Goal: Task Accomplishment & Management: Manage account settings

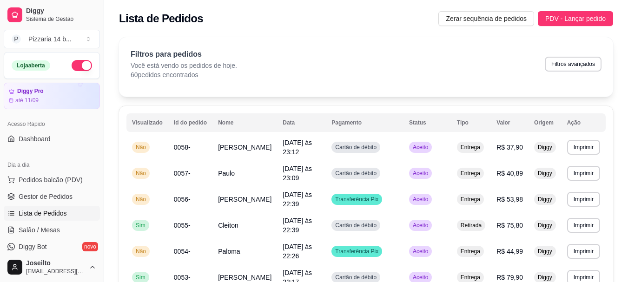
scroll to position [93, 0]
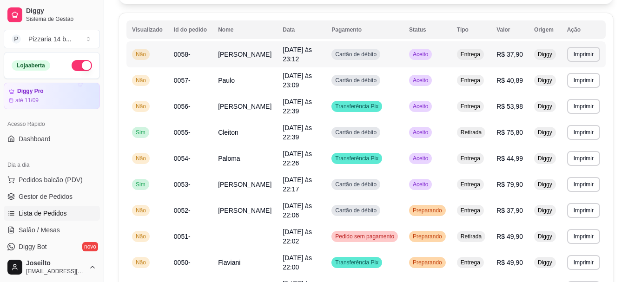
click at [177, 54] on span "0058-" at bounding box center [182, 54] width 17 height 7
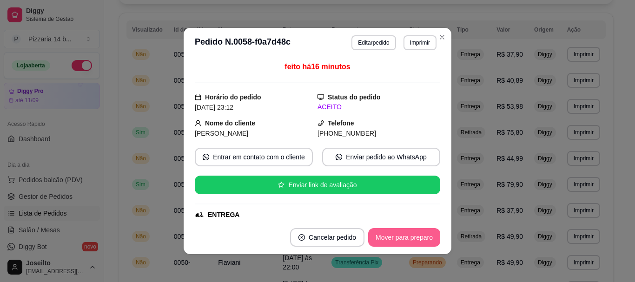
click at [381, 235] on button "Mover para preparo" at bounding box center [404, 237] width 72 height 19
click at [381, 236] on button "Mover para entrega" at bounding box center [405, 237] width 72 height 19
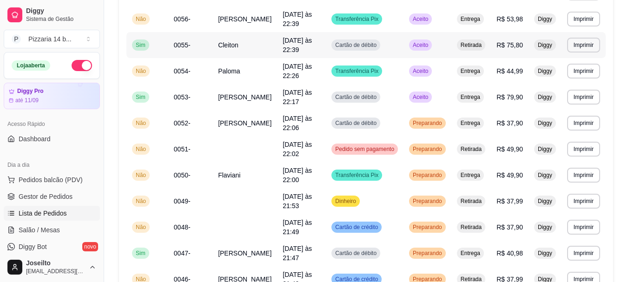
scroll to position [186, 0]
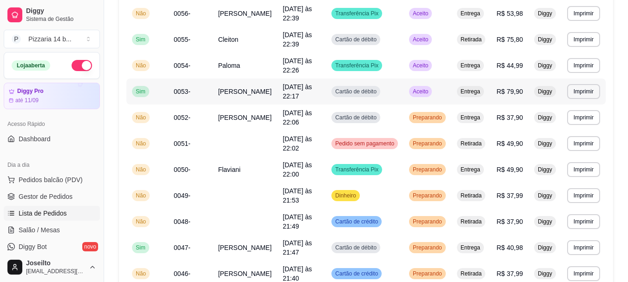
click at [188, 92] on span "0053-" at bounding box center [182, 91] width 17 height 7
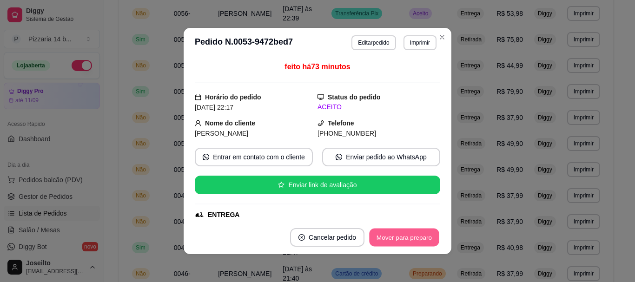
click at [408, 238] on button "Mover para preparo" at bounding box center [404, 238] width 70 height 18
click at [408, 237] on button "Mover para entrega" at bounding box center [405, 237] width 72 height 19
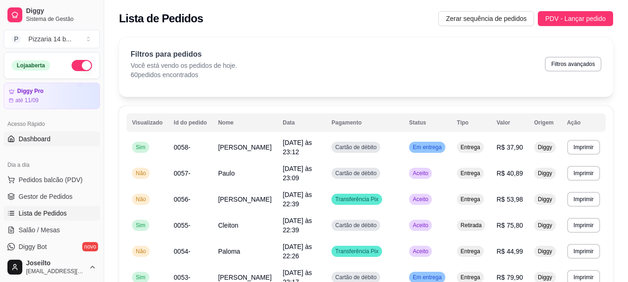
scroll to position [47, 0]
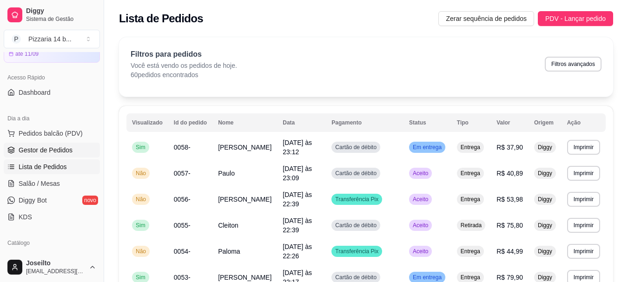
click at [35, 148] on span "Gestor de Pedidos" at bounding box center [46, 150] width 54 height 9
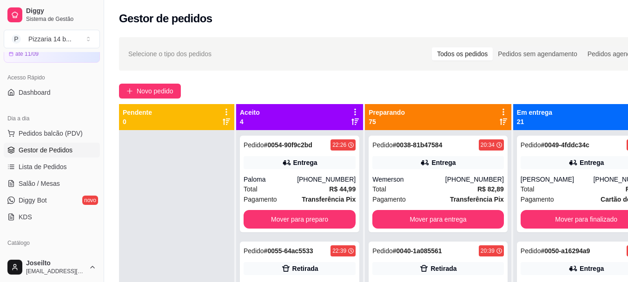
click at [353, 110] on icon at bounding box center [355, 112] width 8 height 8
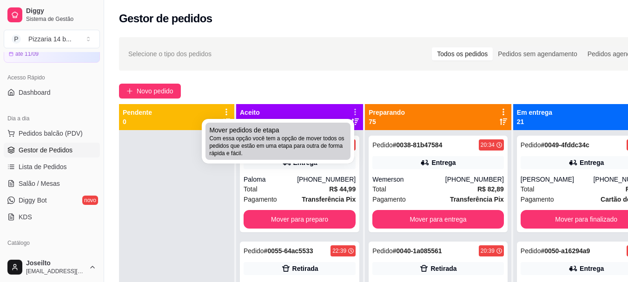
click at [286, 141] on span "Com essa opção você tem a opção de mover todos os pedidos que estão em uma etap…" at bounding box center [278, 146] width 138 height 22
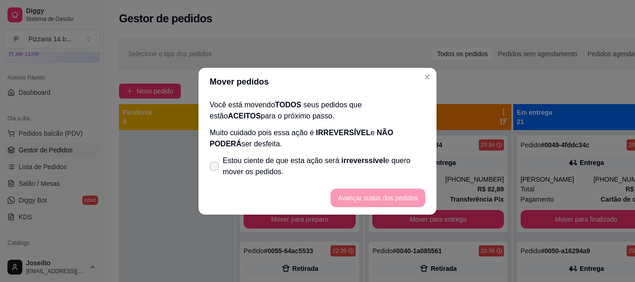
click at [249, 166] on span "Estou ciente de que esta ação será irreverssível e quero mover os pedidos." at bounding box center [324, 166] width 203 height 22
click at [215, 168] on input "Estou ciente de que esta ação será irreverssível e quero mover os pedidos." at bounding box center [212, 171] width 6 height 6
checkbox input "true"
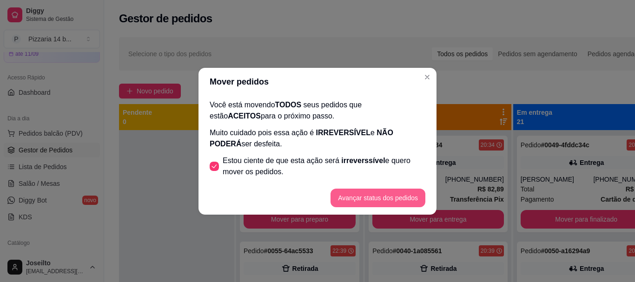
click at [366, 200] on button "Avançar status dos pedidos" at bounding box center [378, 198] width 95 height 19
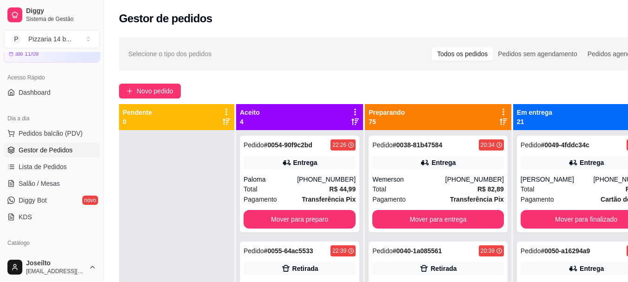
drag, startPoint x: 486, startPoint y: 109, endPoint x: 480, endPoint y: 111, distance: 6.5
click at [486, 109] on div "Preparando 75 Pedido # 0038-81b47584 20:34 Entrega Wemerson [PHONE_NUMBER] Tota…" at bounding box center [439, 245] width 148 height 282
click at [499, 111] on icon at bounding box center [503, 112] width 8 height 8
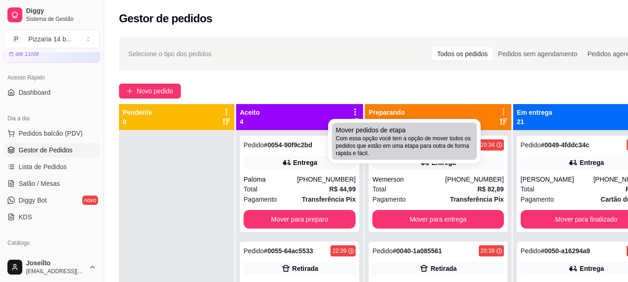
click at [372, 154] on span "Com essa opção você tem a opção de mover todos os pedidos que estão em uma etap…" at bounding box center [405, 146] width 138 height 22
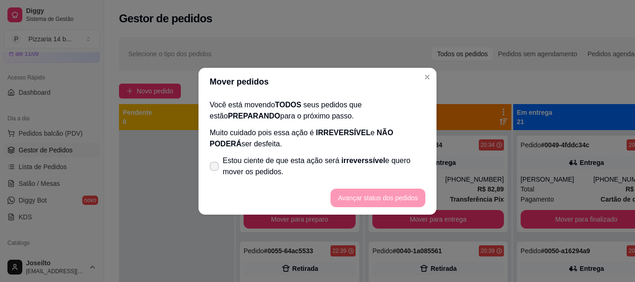
click at [279, 172] on span "Estou ciente de que esta ação será irreverssível e quero mover os pedidos." at bounding box center [324, 166] width 203 height 22
click at [215, 172] on input "Estou ciente de que esta ação será irreverssível e quero mover os pedidos." at bounding box center [212, 171] width 6 height 6
checkbox input "true"
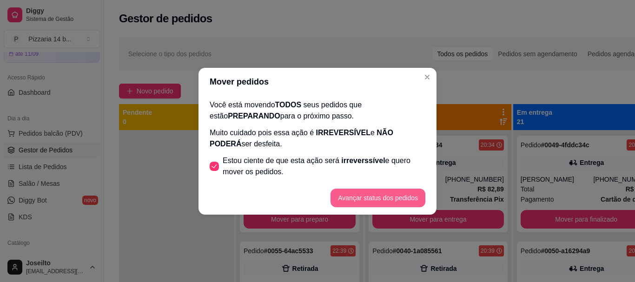
click at [389, 203] on button "Avançar status dos pedidos" at bounding box center [378, 198] width 95 height 19
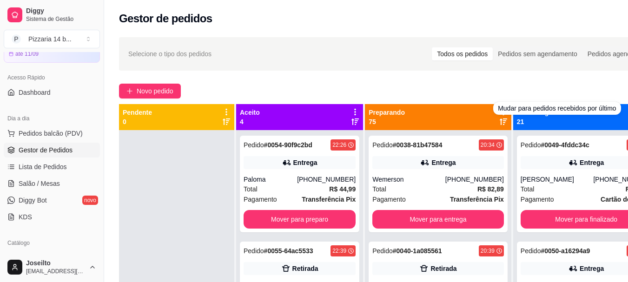
click at [589, 115] on div "Em entrega 21" at bounding box center [586, 117] width 139 height 19
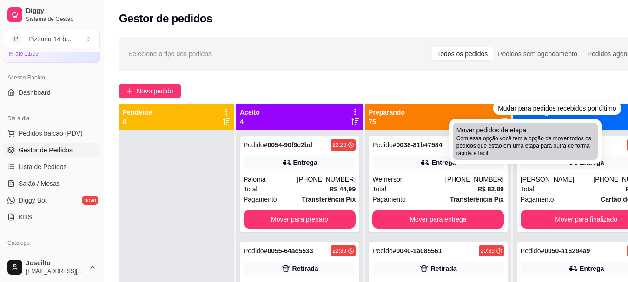
click at [539, 149] on span "Com essa opção você tem a opção de mover todos os pedidos que estão em uma etap…" at bounding box center [526, 146] width 138 height 22
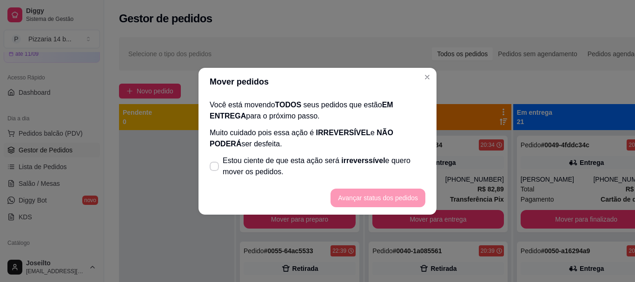
drag, startPoint x: 417, startPoint y: 85, endPoint x: 420, endPoint y: 80, distance: 6.1
click at [419, 82] on header "Mover pedidos" at bounding box center [318, 82] width 238 height 28
drag, startPoint x: 420, startPoint y: 80, endPoint x: 415, endPoint y: 83, distance: 5.2
click at [419, 81] on header "Mover pedidos" at bounding box center [318, 82] width 238 height 28
click at [415, 79] on header "Mover pedidos" at bounding box center [318, 82] width 238 height 28
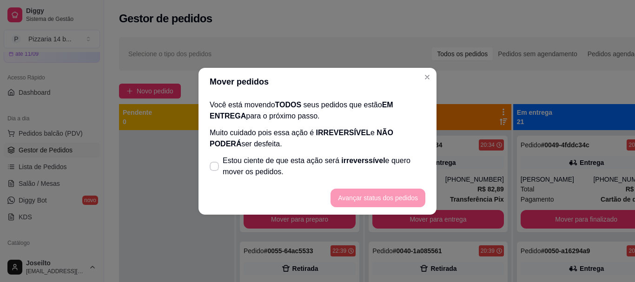
click at [415, 73] on header "Mover pedidos" at bounding box center [318, 82] width 238 height 28
click at [415, 69] on header "Mover pedidos" at bounding box center [318, 82] width 238 height 28
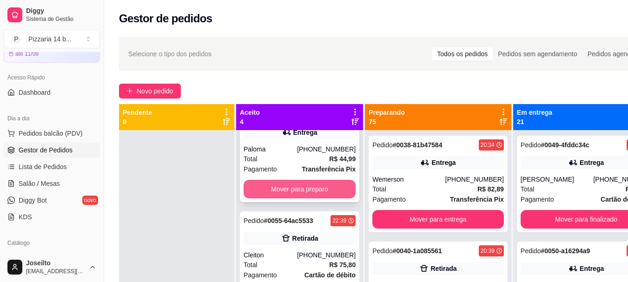
scroll to position [47, 0]
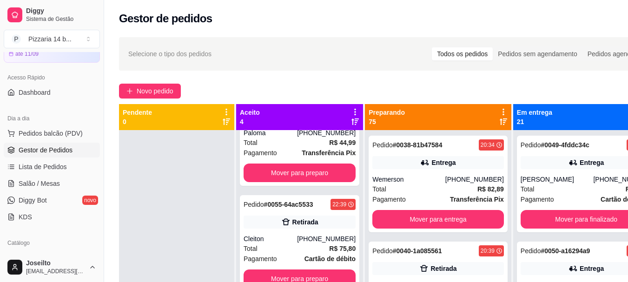
click at [307, 187] on div "Pedido # 0054-90f9c2bd 22:26 Entrega Paloma [PHONE_NUMBER] Total R$ 44,99 Pagam…" at bounding box center [299, 271] width 127 height 282
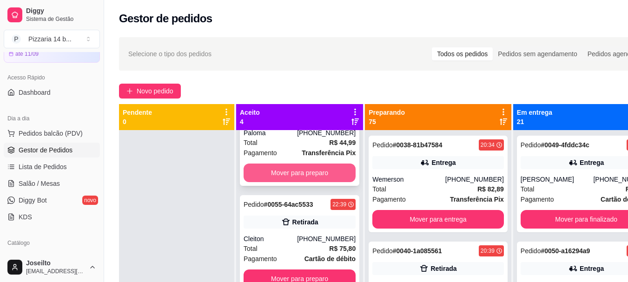
click at [307, 171] on button "Mover para preparo" at bounding box center [300, 173] width 112 height 19
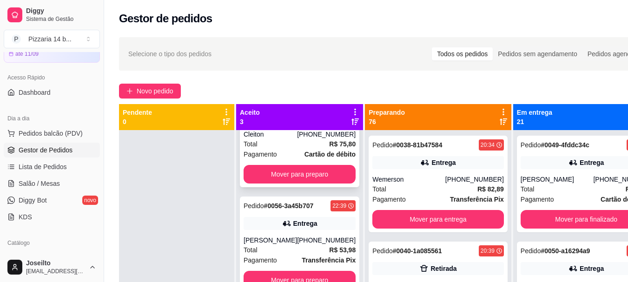
scroll to position [0, 0]
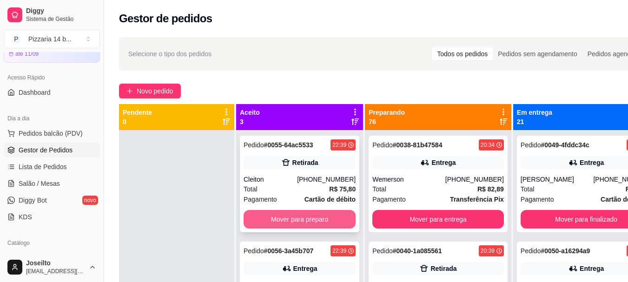
click at [292, 220] on button "Mover para preparo" at bounding box center [300, 219] width 112 height 19
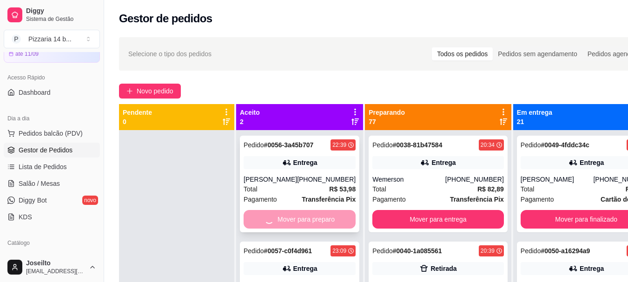
click at [292, 220] on div "Mover para preparo" at bounding box center [300, 219] width 112 height 19
click at [292, 220] on div "feito há 51 minutos Horário do pedido [DATE] 22:39 Status do pedido ACEITO Nome…" at bounding box center [314, 139] width 274 height 167
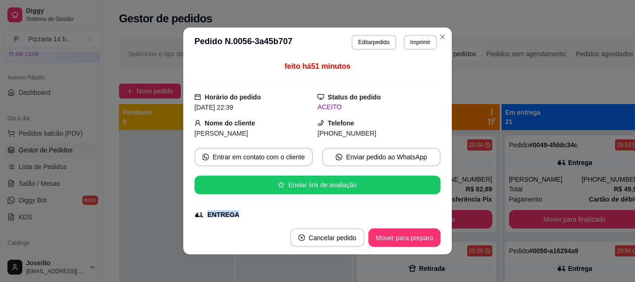
click at [292, 220] on div "feito há 51 minutos Horário do pedido [DATE] 22:39 Status do pedido ACEITO Nome…" at bounding box center [317, 139] width 269 height 164
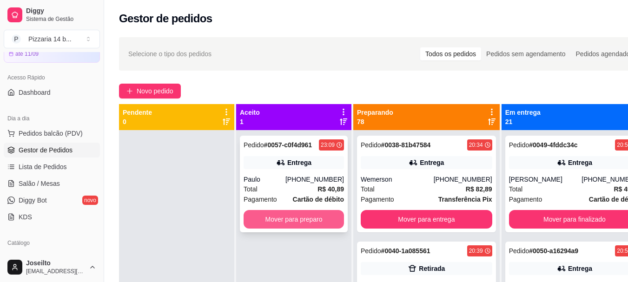
click at [322, 215] on button "Mover para preparo" at bounding box center [294, 219] width 100 height 19
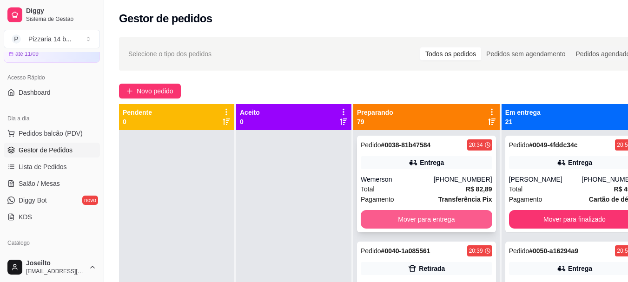
click at [420, 224] on button "Mover para entrega" at bounding box center [427, 219] width 132 height 19
click at [420, 224] on button "Mover para retirada disponível" at bounding box center [426, 220] width 127 height 18
click at [420, 224] on button "Mover para entrega" at bounding box center [426, 220] width 127 height 18
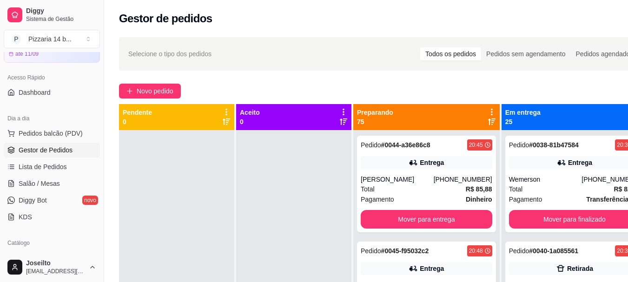
click at [420, 224] on button "Mover para entrega" at bounding box center [427, 219] width 132 height 19
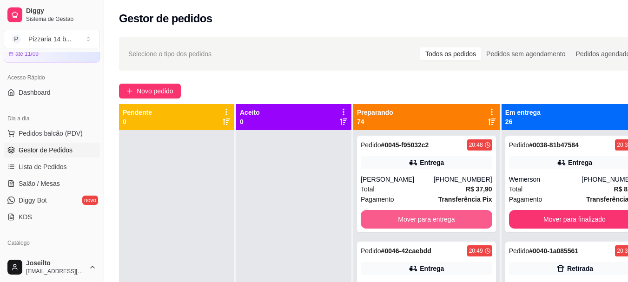
click at [420, 224] on button "Mover para entrega" at bounding box center [427, 219] width 132 height 19
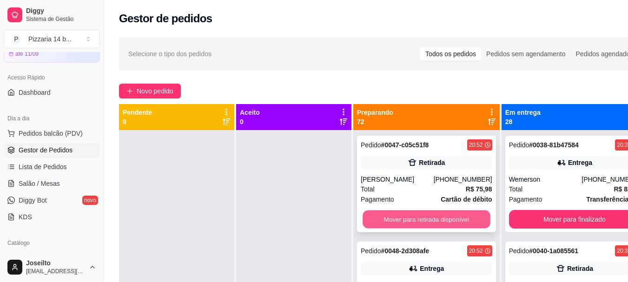
click at [420, 223] on button "Mover para retirada disponível" at bounding box center [426, 220] width 127 height 18
click at [420, 223] on button "Mover para entrega" at bounding box center [426, 220] width 127 height 18
click at [420, 223] on button "Mover para entrega" at bounding box center [427, 219] width 132 height 19
click at [420, 223] on button "Mover para retirada disponível" at bounding box center [426, 220] width 127 height 18
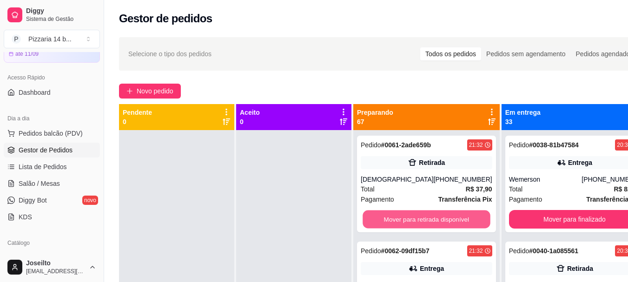
click at [420, 223] on button "Mover para retirada disponível" at bounding box center [426, 220] width 127 height 18
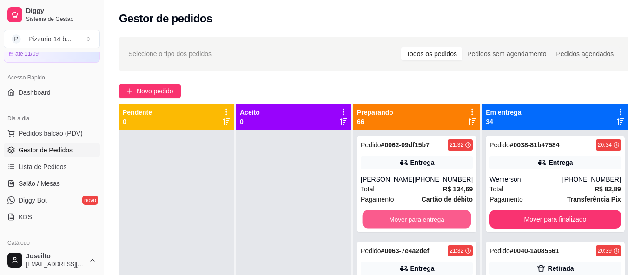
click at [420, 223] on button "Mover para entrega" at bounding box center [417, 220] width 109 height 18
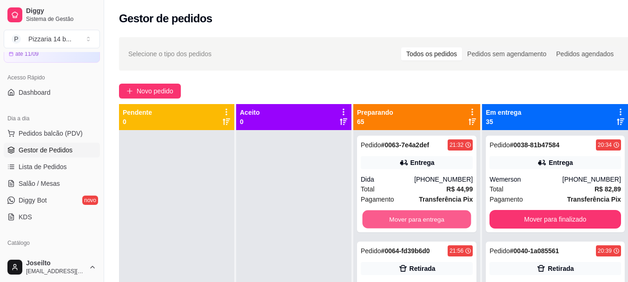
click at [420, 223] on button "Mover para entrega" at bounding box center [417, 220] width 109 height 18
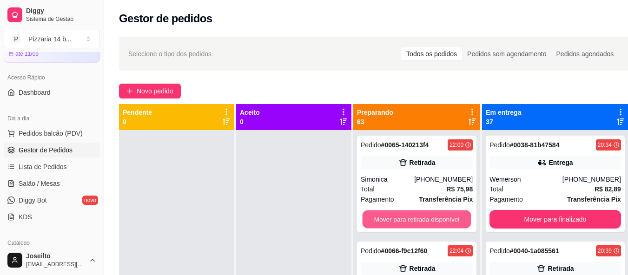
click at [420, 223] on button "Mover para retirada disponível" at bounding box center [417, 220] width 109 height 18
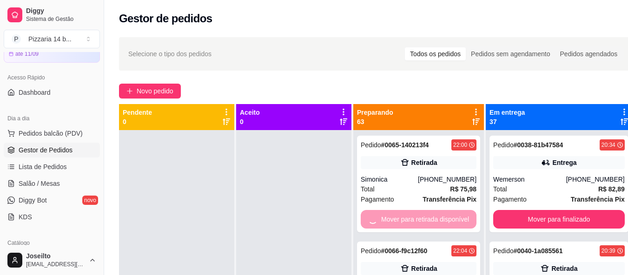
click at [420, 223] on div "Mover para retirada disponível" at bounding box center [419, 219] width 116 height 19
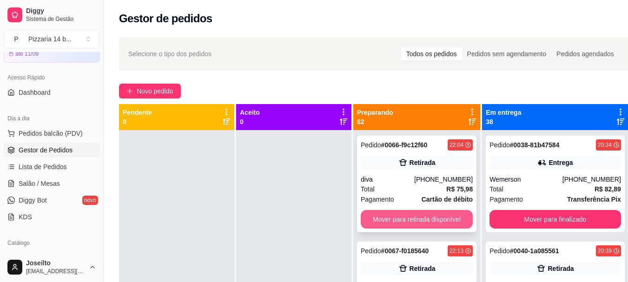
click at [391, 225] on button "Mover para retirada disponível" at bounding box center [417, 219] width 112 height 19
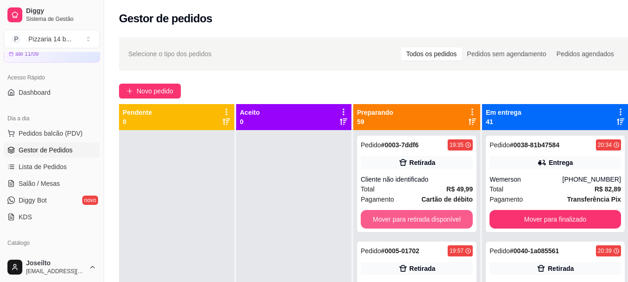
click at [391, 225] on button "Mover para retirada disponível" at bounding box center [417, 219] width 112 height 19
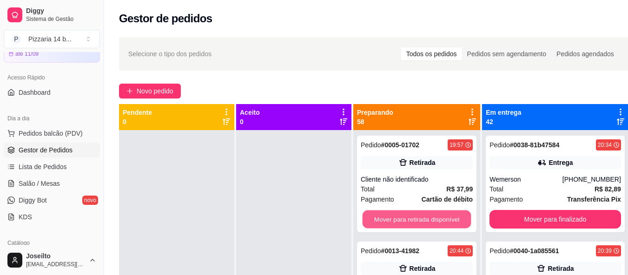
click at [391, 225] on button "Mover para retirada disponível" at bounding box center [417, 220] width 109 height 18
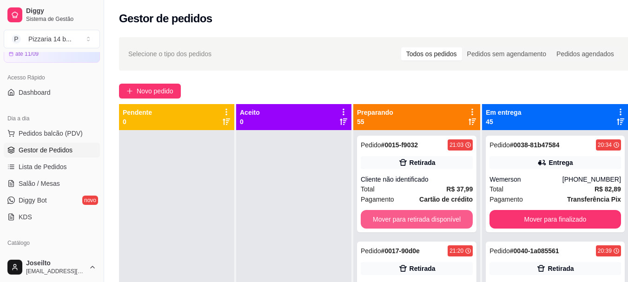
click at [391, 225] on button "Mover para retirada disponível" at bounding box center [417, 219] width 112 height 19
click at [473, 114] on icon at bounding box center [473, 112] width 2 height 7
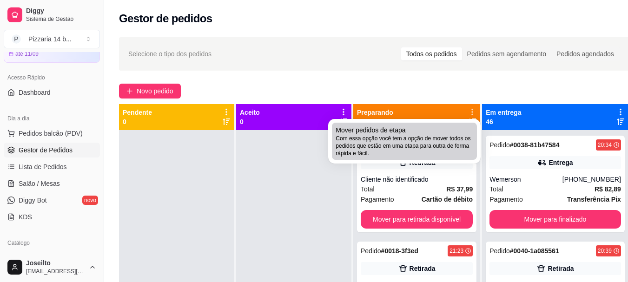
click at [434, 142] on span "Com essa opção você tem a opção de mover todos os pedidos que estão em uma etap…" at bounding box center [405, 146] width 138 height 22
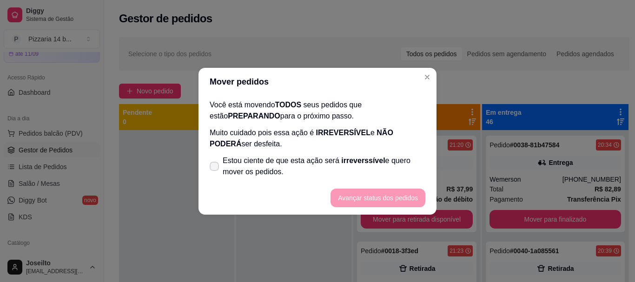
click at [269, 163] on span "Estou ciente de que esta ação será irreverssível e quero mover os pedidos." at bounding box center [324, 166] width 203 height 22
click at [215, 168] on input "Estou ciente de que esta ação será irreverssível e quero mover os pedidos." at bounding box center [212, 171] width 6 height 6
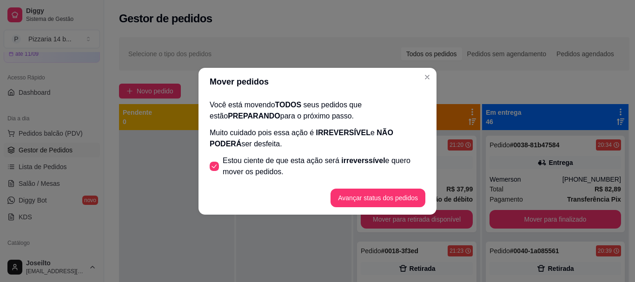
click at [215, 158] on label "Estou ciente de que esta ação será irreverssível e quero mover os pedidos." at bounding box center [317, 167] width 223 height 30
click at [215, 168] on input "Estou ciente de que esta ação será irreverssível e quero mover os pedidos." at bounding box center [212, 171] width 6 height 6
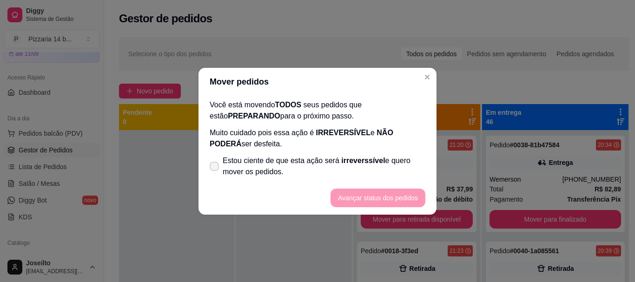
click at [217, 160] on label "Estou ciente de que esta ação será irreverssível e quero mover os pedidos." at bounding box center [317, 167] width 223 height 30
click at [215, 168] on input "Estou ciente de que esta ação será irreverssível e quero mover os pedidos." at bounding box center [212, 171] width 6 height 6
checkbox input "true"
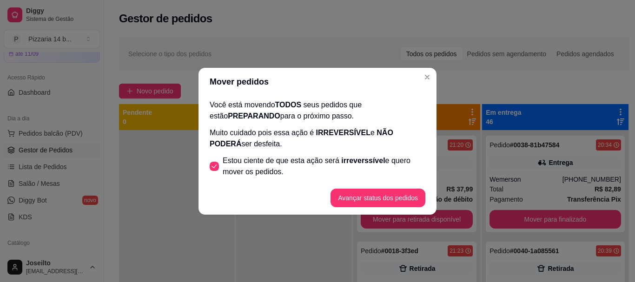
drag, startPoint x: 367, startPoint y: 184, endPoint x: 370, endPoint y: 189, distance: 5.8
click at [368, 186] on footer "Avançar status dos pedidos" at bounding box center [318, 197] width 238 height 33
click at [370, 189] on button "Avançar status dos pedidos" at bounding box center [378, 198] width 95 height 19
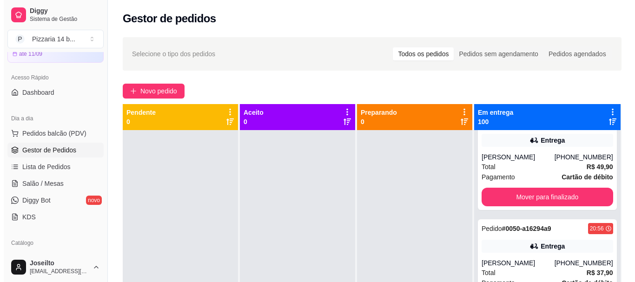
scroll to position [1070, 0]
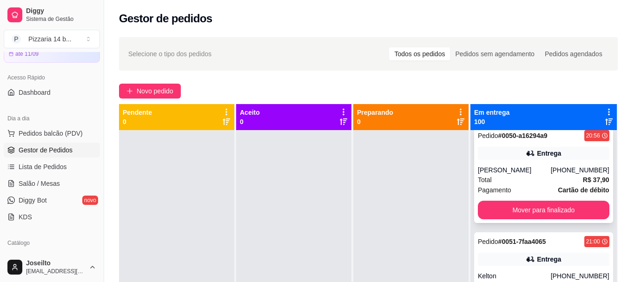
click at [511, 175] on div "[PERSON_NAME]" at bounding box center [514, 170] width 73 height 9
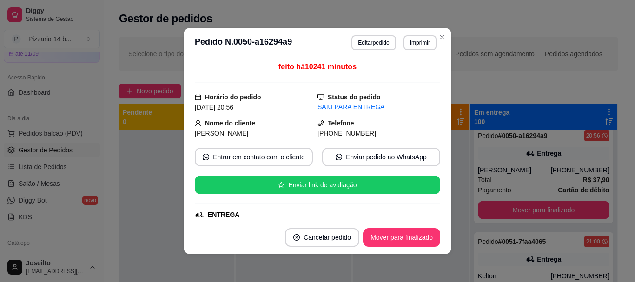
drag, startPoint x: 357, startPoint y: 134, endPoint x: 354, endPoint y: 130, distance: 5.3
click at [319, 132] on span "[PHONE_NUMBER]" at bounding box center [347, 133] width 59 height 7
click at [354, 130] on span "[PHONE_NUMBER]" at bounding box center [347, 133] width 59 height 7
drag, startPoint x: 364, startPoint y: 135, endPoint x: 308, endPoint y: 133, distance: 55.8
click at [308, 133] on div "Nome do cliente [PERSON_NAME] [PHONE_NUMBER]" at bounding box center [318, 128] width 246 height 20
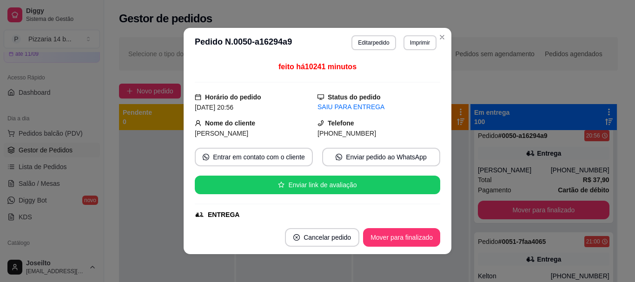
click at [318, 133] on span "[PHONE_NUMBER]" at bounding box center [347, 133] width 59 height 7
drag, startPoint x: 312, startPoint y: 133, endPoint x: 370, endPoint y: 137, distance: 58.8
click at [370, 138] on div "[PHONE_NUMBER]" at bounding box center [379, 133] width 123 height 10
